Goal: Check status: Check status

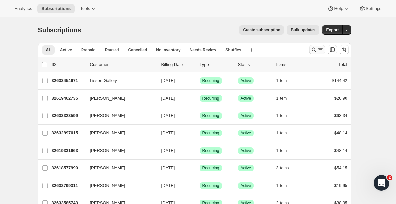
click at [316, 53] on button "Search and filter results" at bounding box center [317, 49] width 16 height 9
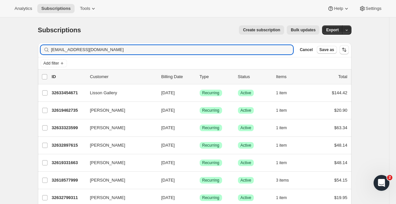
type input "[EMAIL_ADDRESS][DOMAIN_NAME]"
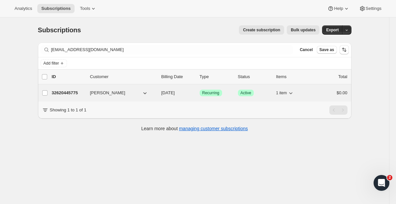
click at [104, 92] on span "[PERSON_NAME]" at bounding box center [107, 93] width 35 height 7
click at [70, 88] on div "[PERSON_NAME] 32620445775 [PERSON_NAME] [DATE] Success Recurring Success Active…" at bounding box center [195, 93] width 314 height 17
click at [67, 94] on p "32620445775" at bounding box center [68, 93] width 33 height 7
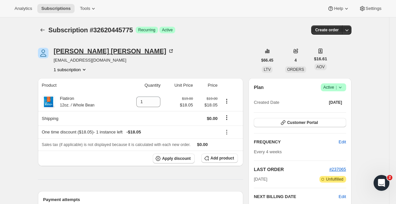
click at [60, 53] on div "[PERSON_NAME]" at bounding box center [114, 51] width 121 height 7
click at [81, 54] on div "[PERSON_NAME]" at bounding box center [114, 51] width 121 height 7
click at [55, 49] on div "[PERSON_NAME]" at bounding box center [114, 51] width 121 height 7
